Goal: Information Seeking & Learning: Learn about a topic

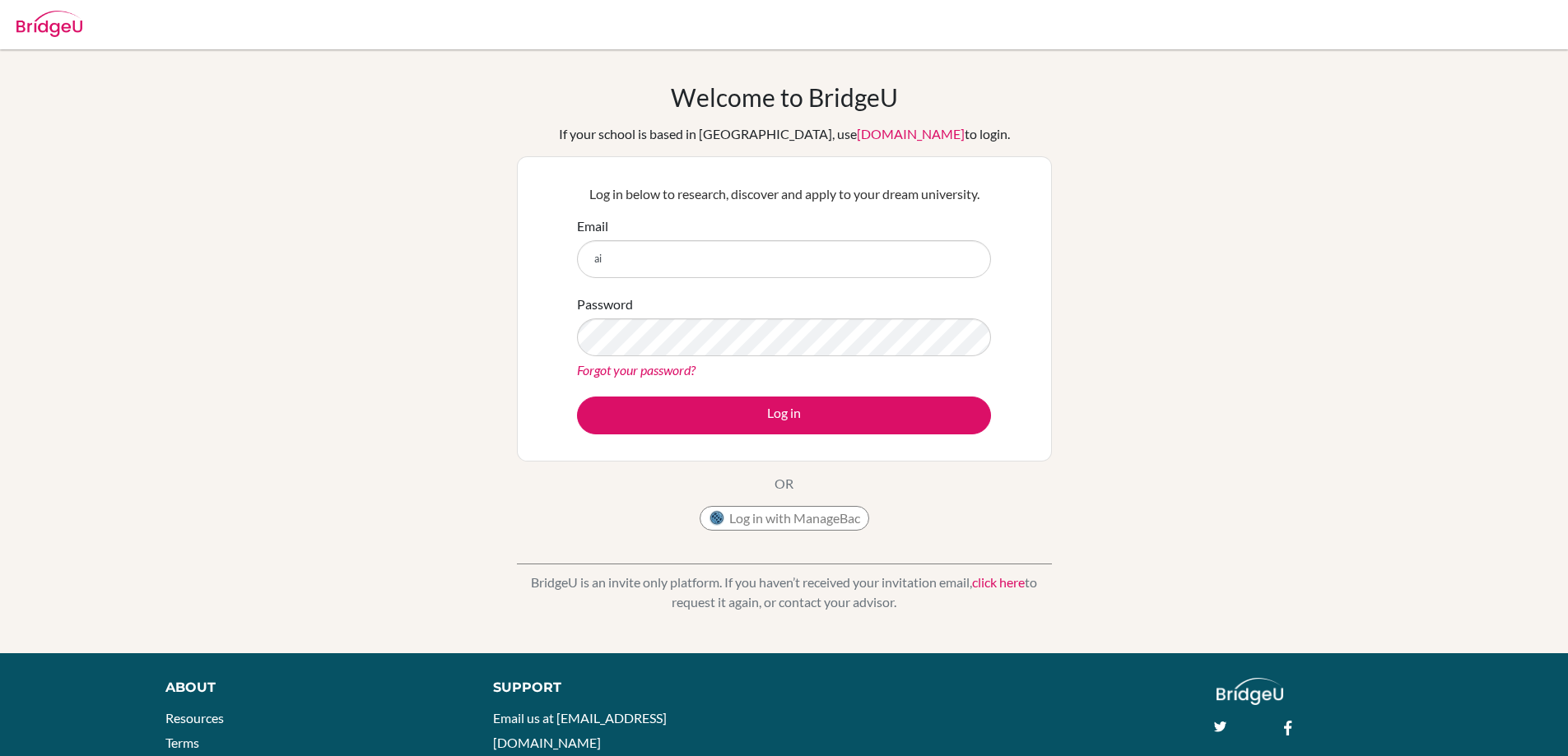
type input "a"
type input "aidar.salimov@iskazan.com"
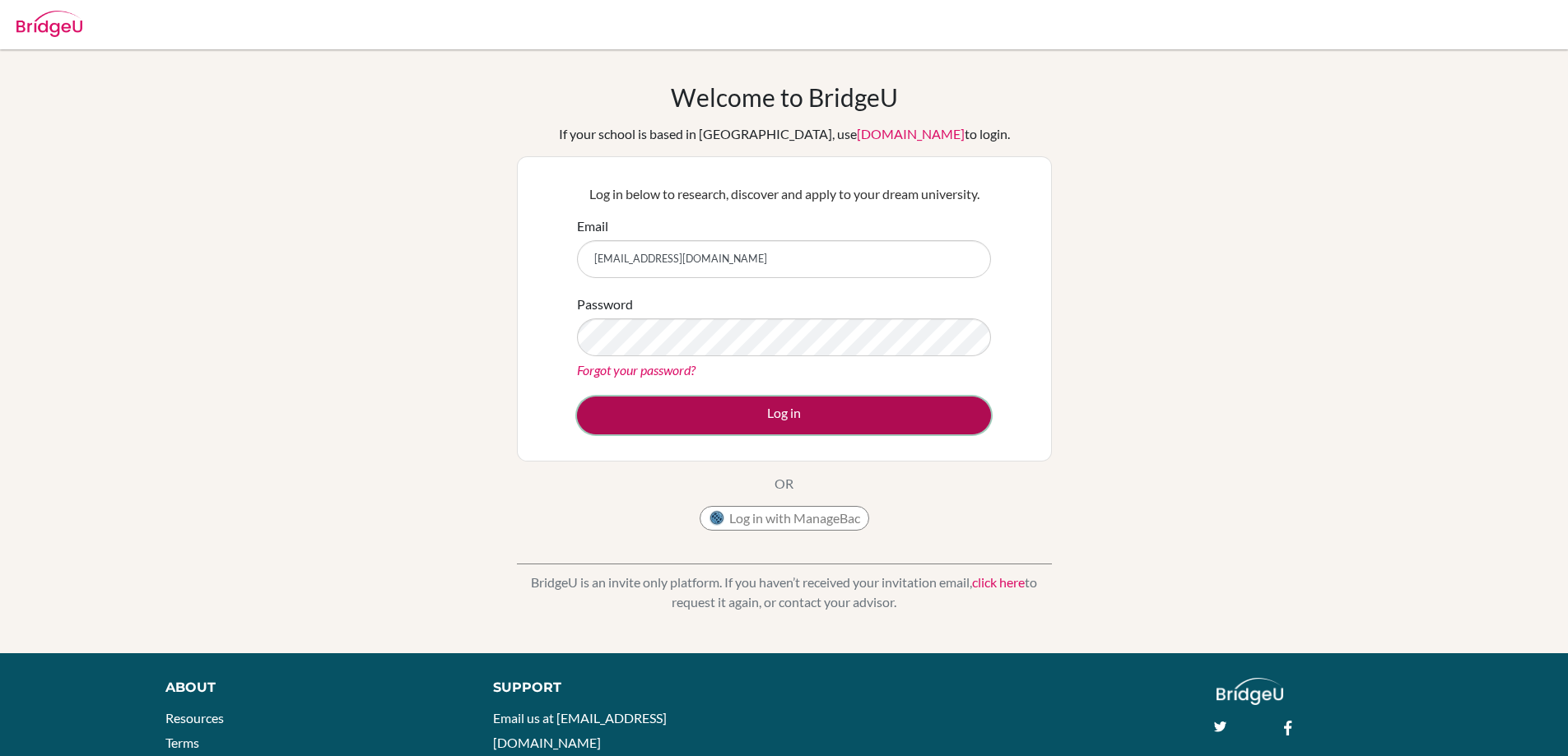
click at [798, 412] on button "Log in" at bounding box center [784, 416] width 414 height 38
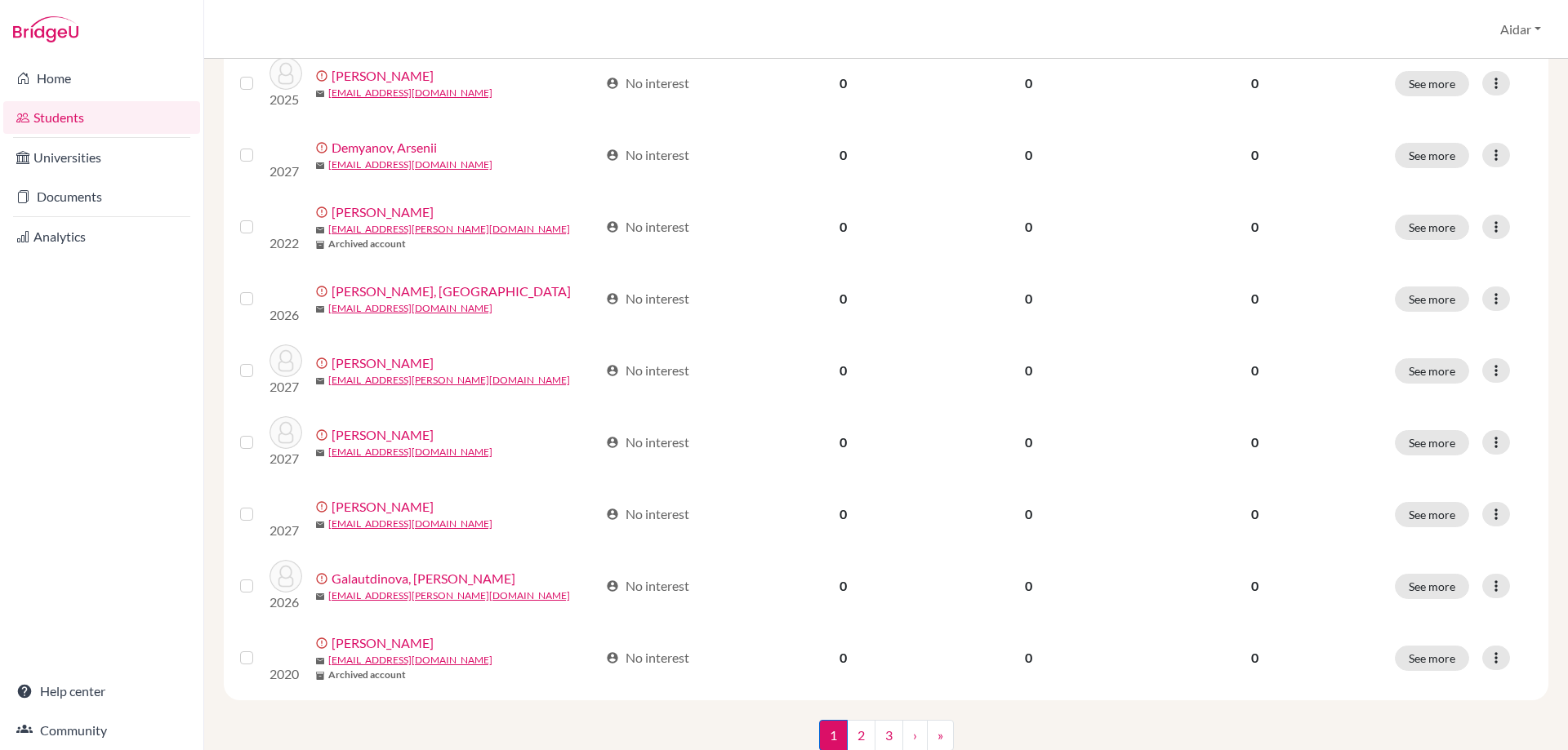
scroll to position [1114, 0]
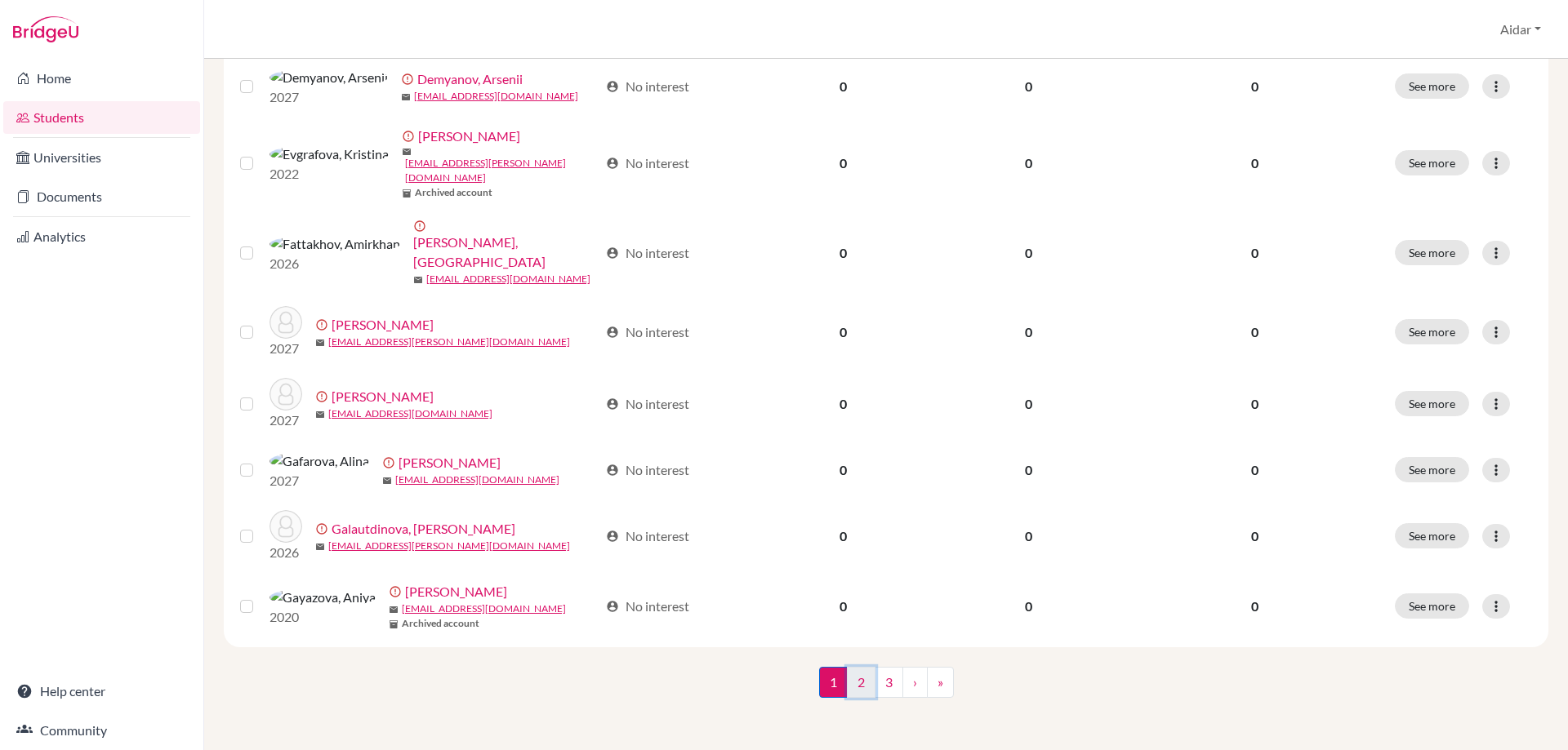
click at [852, 679] on link "2" at bounding box center [861, 682] width 29 height 31
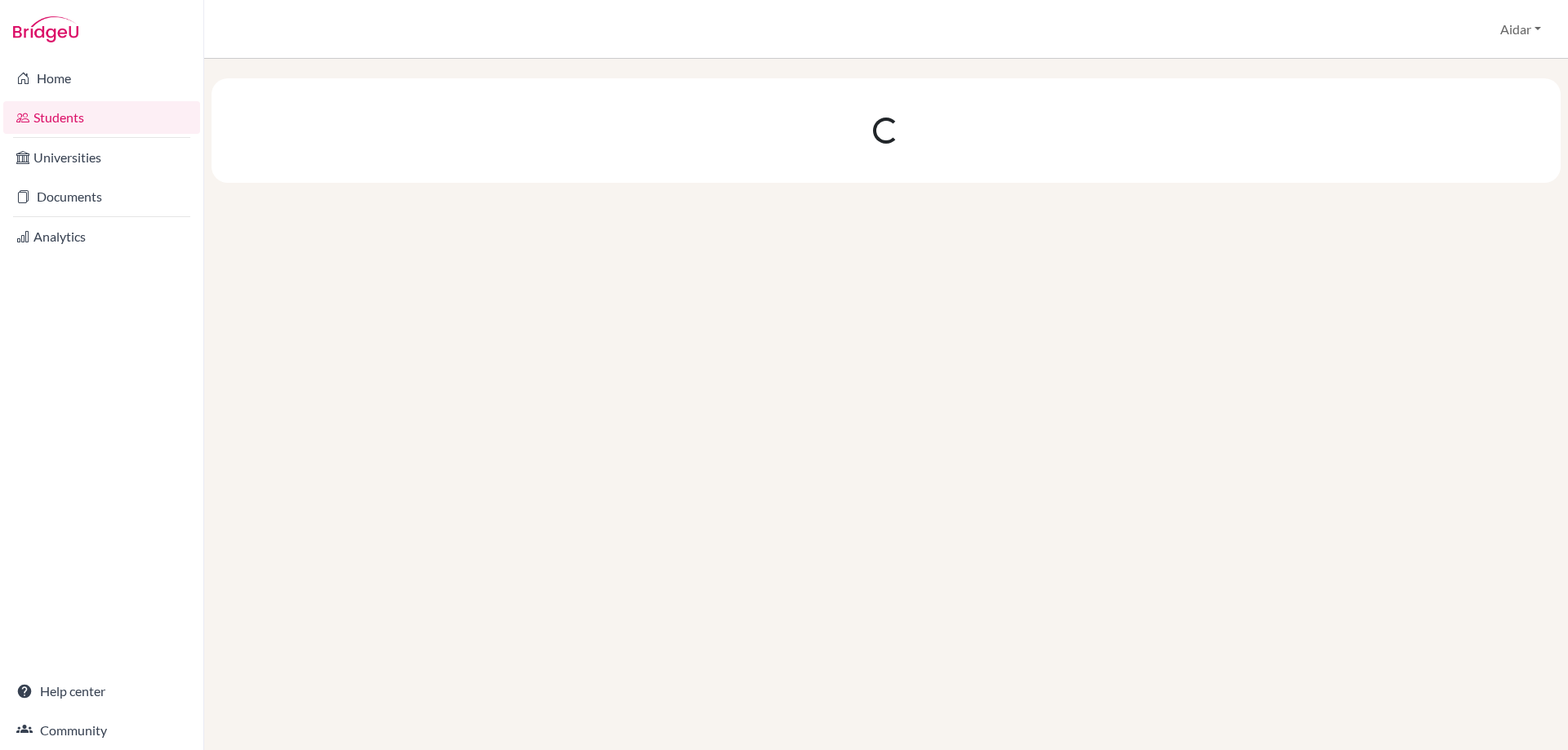
scroll to position [0, 0]
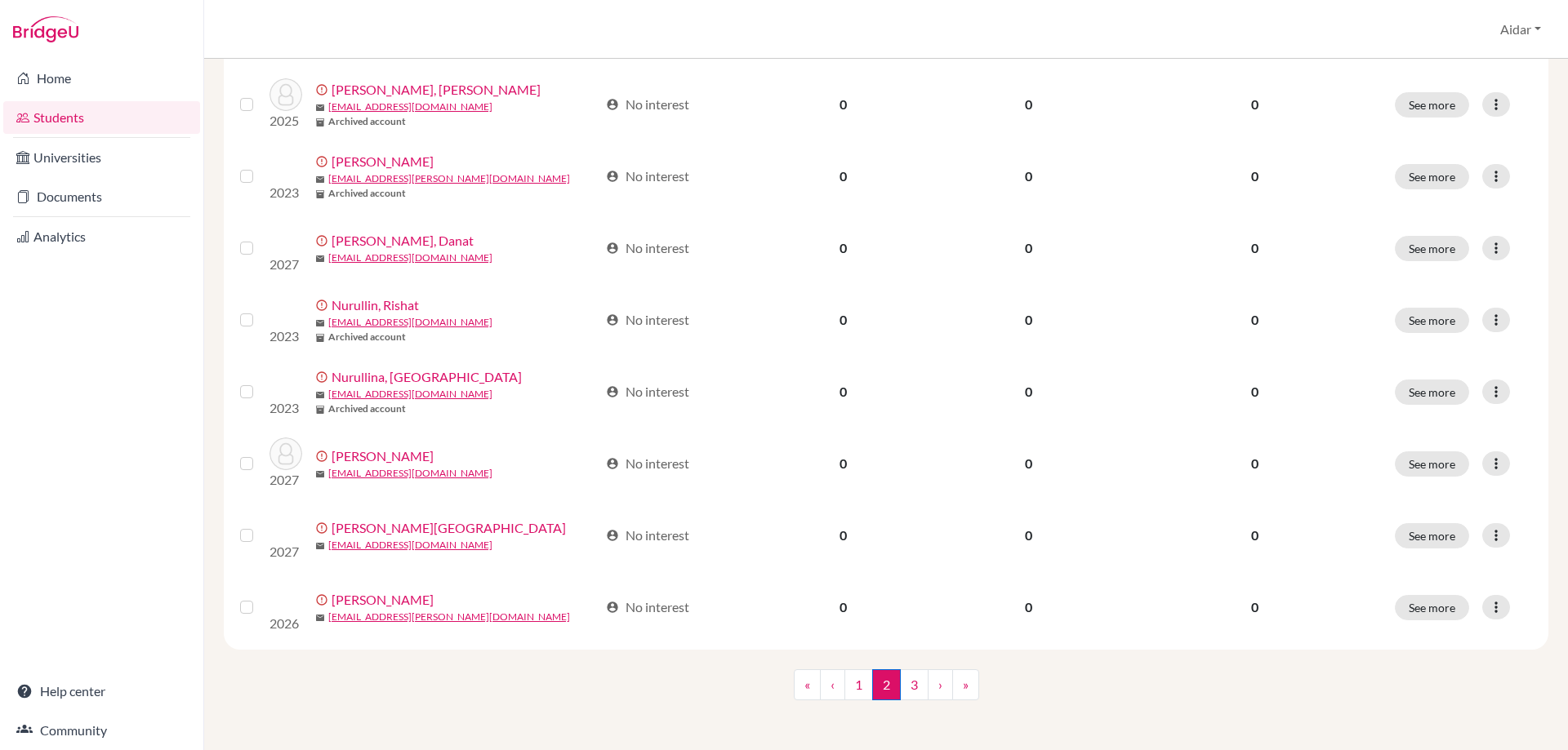
scroll to position [1118, 0]
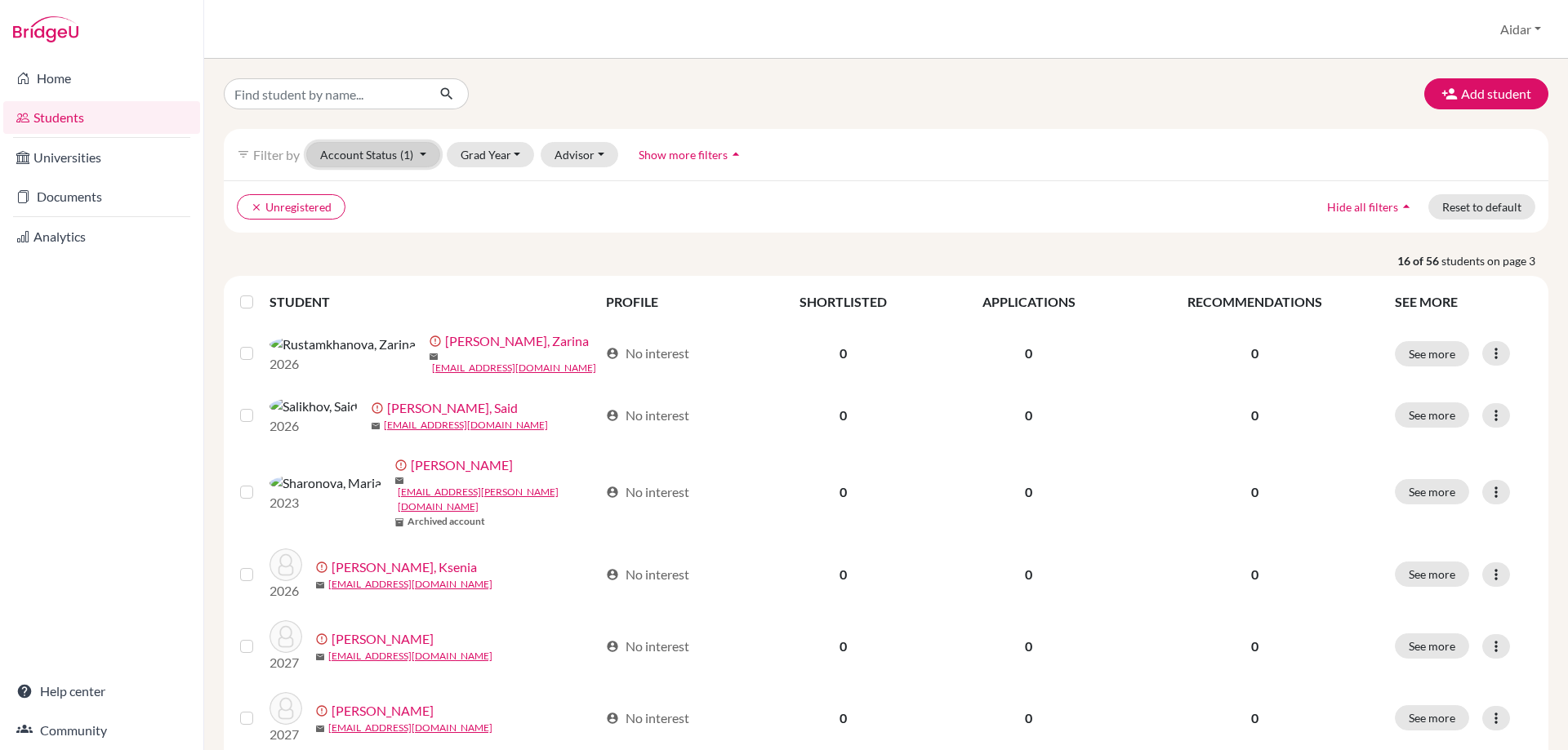
click at [394, 161] on button "Account Status (1)" at bounding box center [373, 154] width 134 height 25
click at [661, 212] on ul "clear Unregistered" at bounding box center [723, 207] width 974 height 25
click at [286, 214] on button "clear Unregistered" at bounding box center [291, 207] width 109 height 25
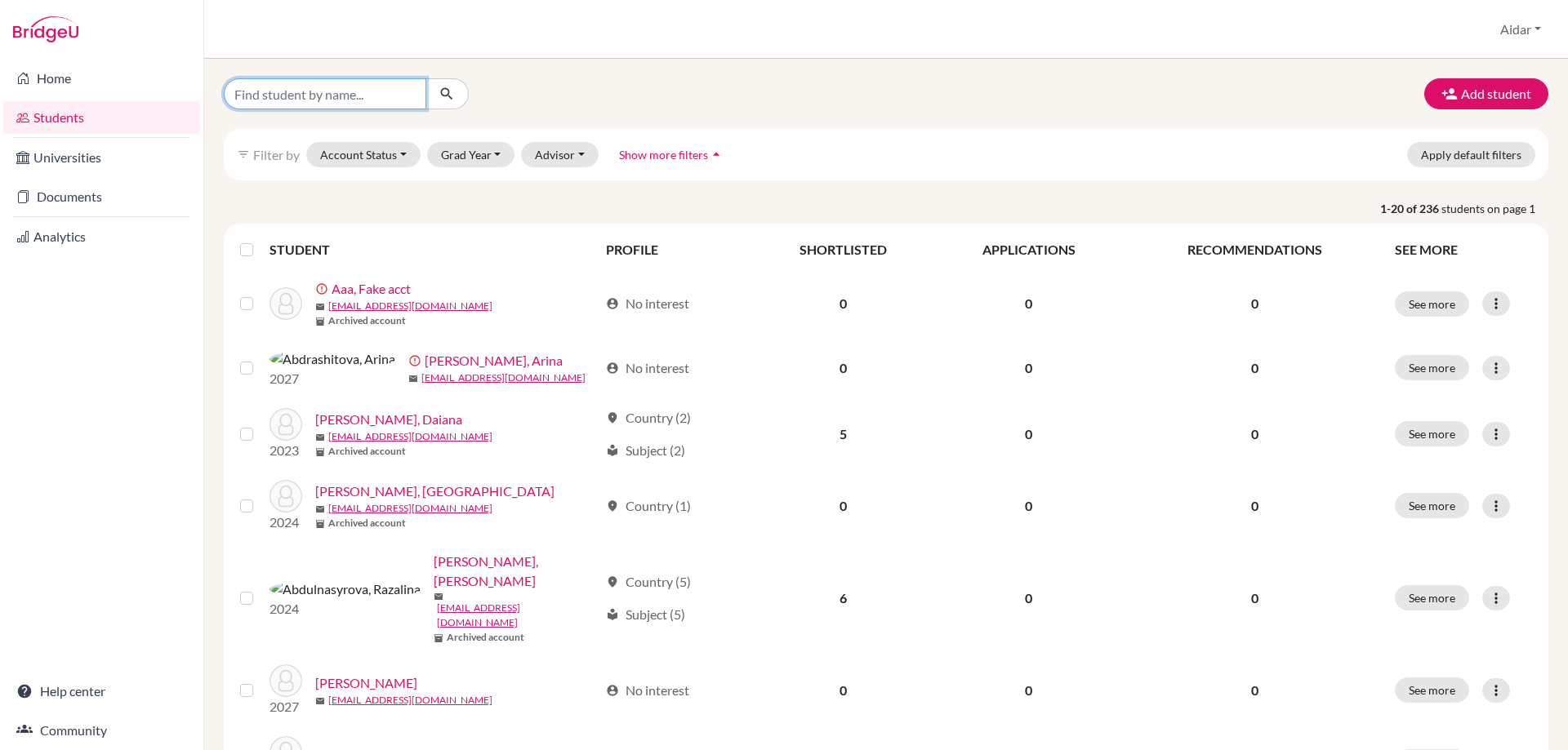
click at [292, 94] on input "Find student by name..." at bounding box center [325, 94] width 203 height 31
type input "Azaliia"
click at [452, 98] on icon "submit" at bounding box center [446, 94] width 16 height 16
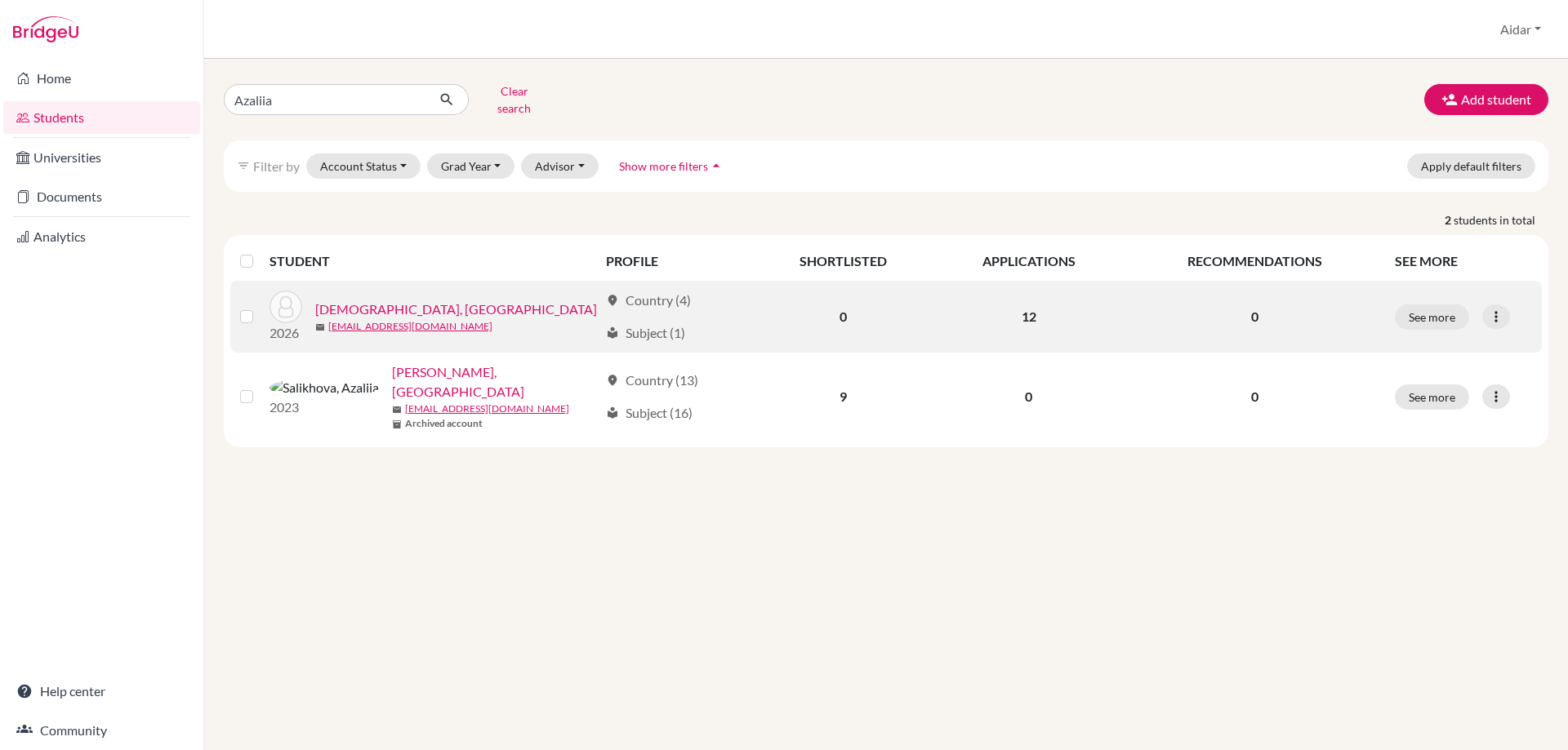
click at [358, 300] on link "[DEMOGRAPHIC_DATA], [GEOGRAPHIC_DATA]" at bounding box center [456, 310] width 282 height 20
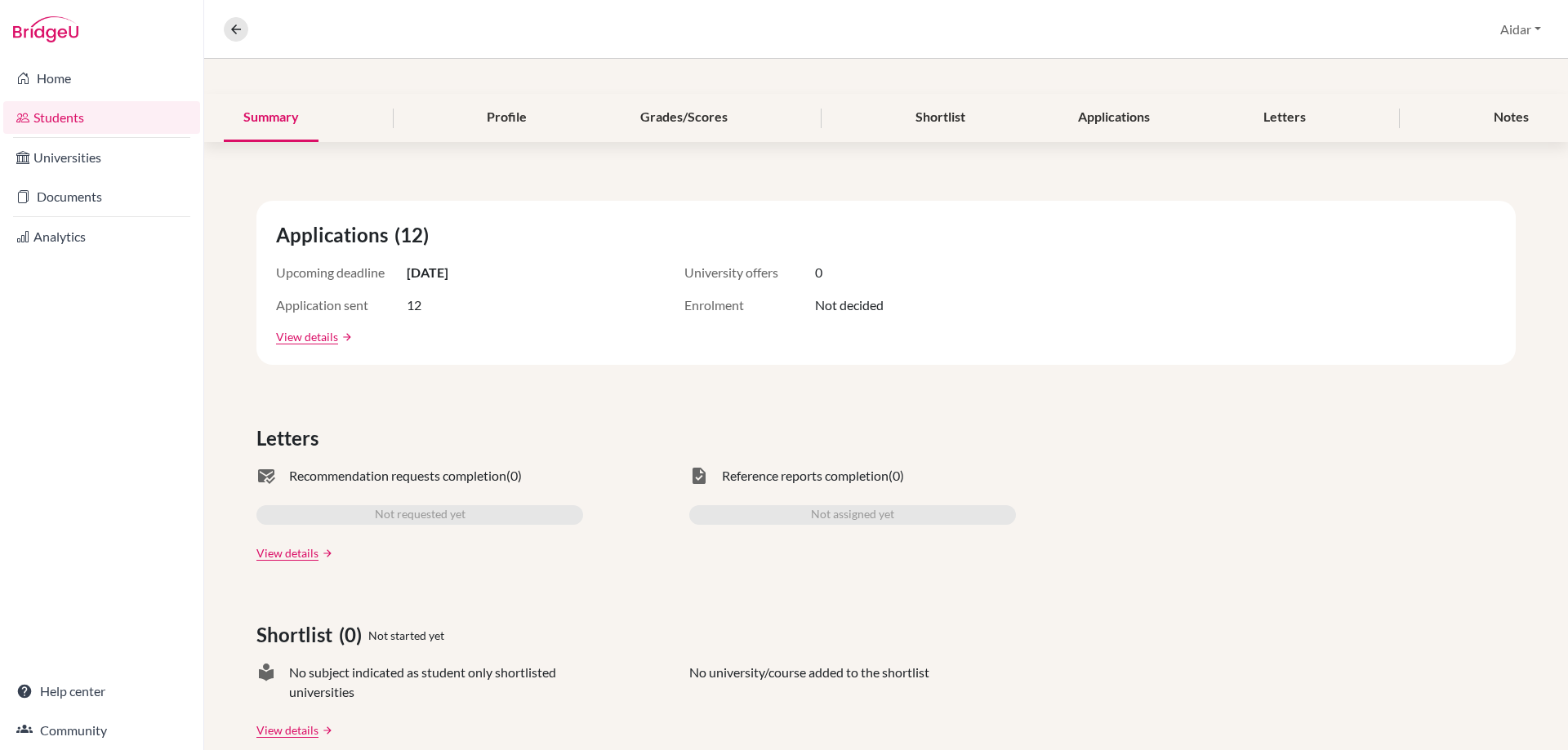
scroll to position [81, 0]
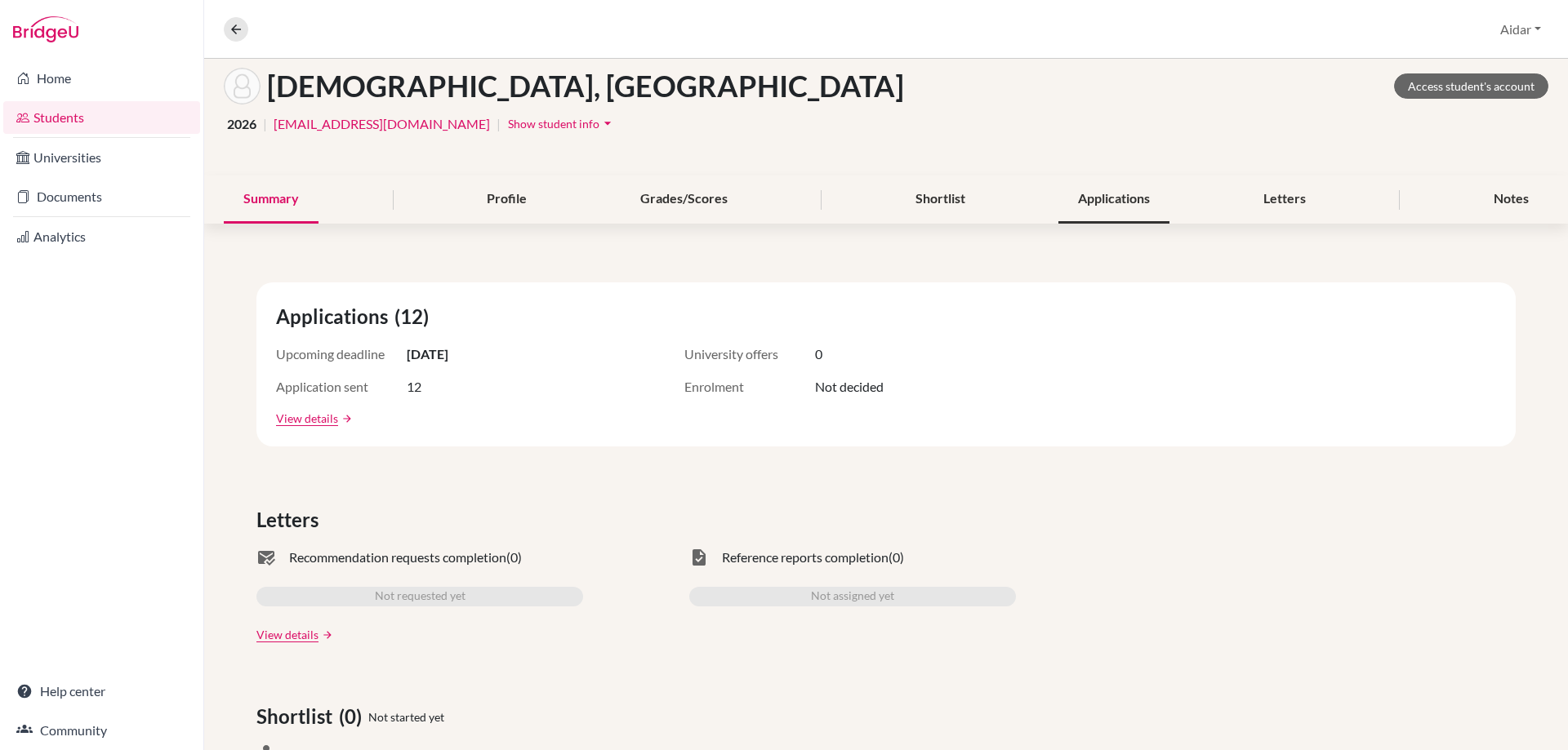
click at [1118, 193] on div "Applications" at bounding box center [1113, 200] width 111 height 48
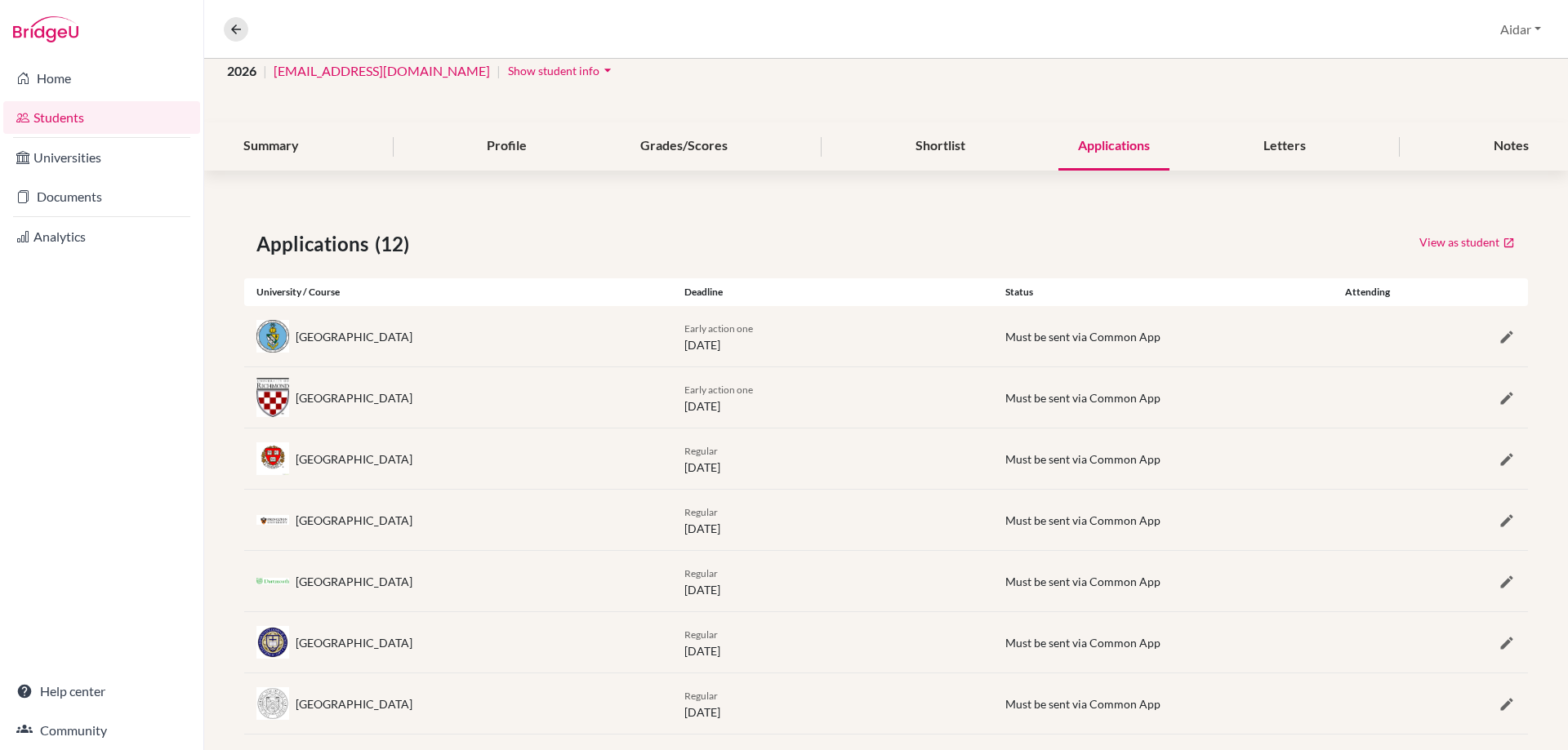
scroll to position [163, 0]
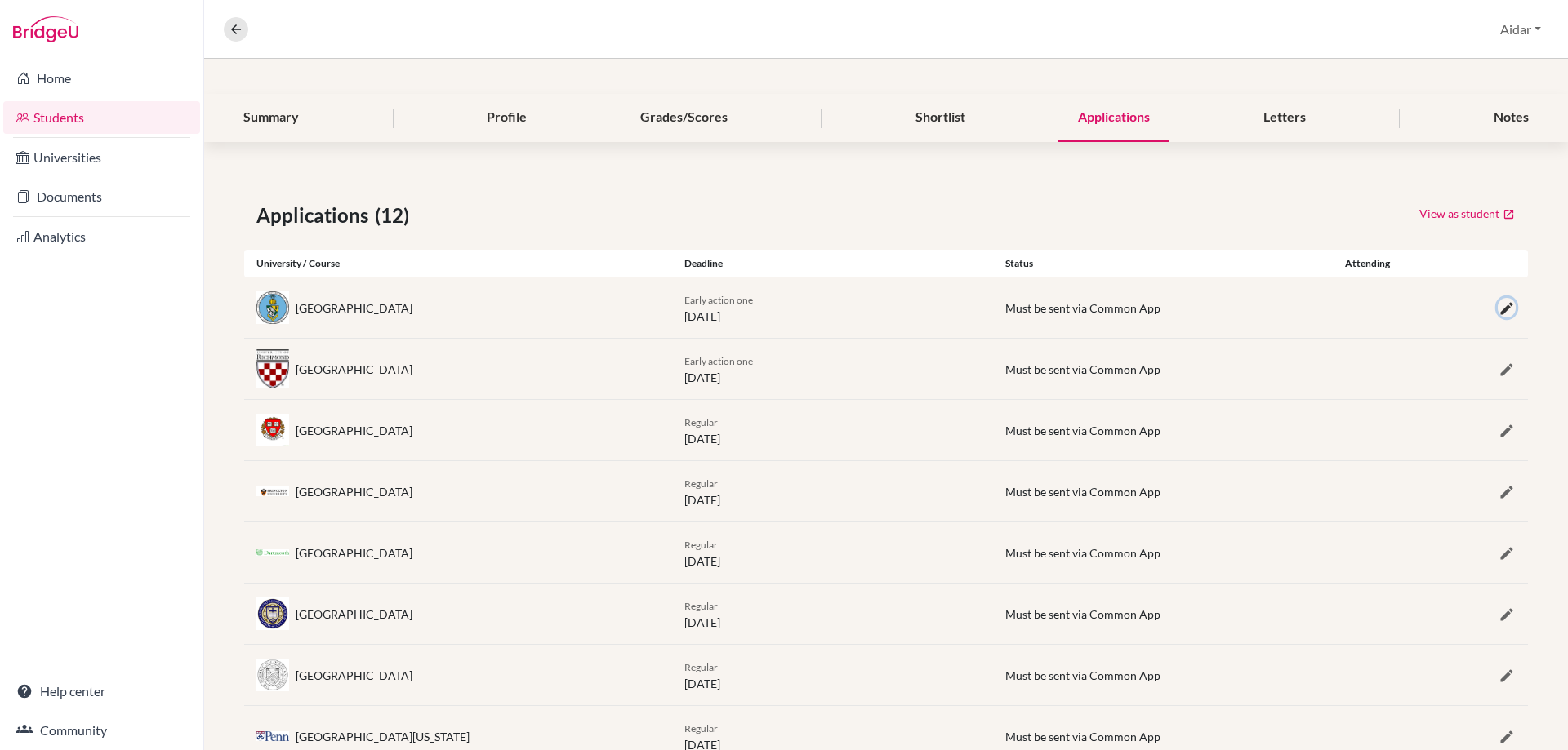
click at [1498, 309] on icon "button" at bounding box center [1506, 309] width 16 height 16
